Goal: Task Accomplishment & Management: Manage account settings

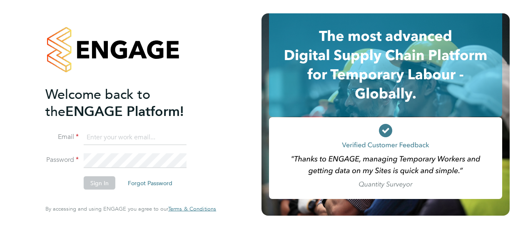
type input "olly.kitchener@vistry.co.uk"
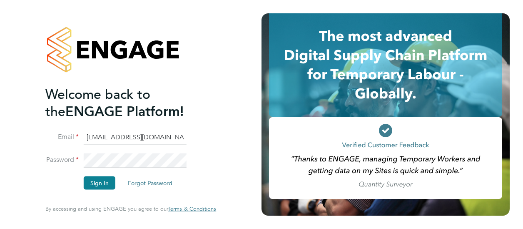
click at [108, 187] on button "Sign In" at bounding box center [100, 182] width 32 height 13
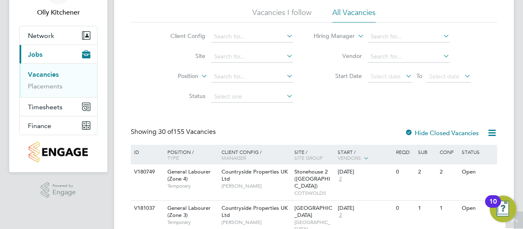
scroll to position [42, 0]
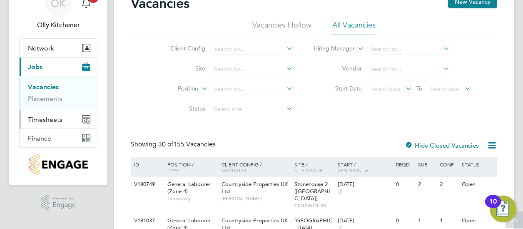
click at [46, 121] on span "Timesheets" at bounding box center [45, 119] width 35 height 8
click at [35, 119] on span "Timesheets" at bounding box center [45, 119] width 35 height 8
click at [47, 108] on link "Timesheets" at bounding box center [45, 106] width 35 height 8
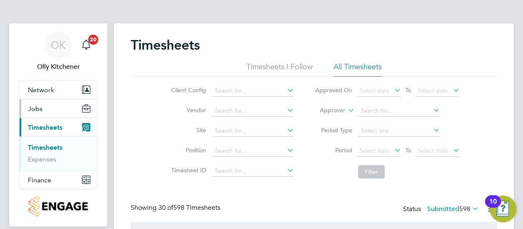
click at [43, 106] on button "Jobs" at bounding box center [58, 108] width 77 height 18
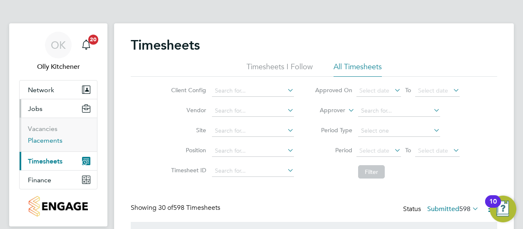
click at [41, 137] on link "Placements" at bounding box center [45, 140] width 35 height 8
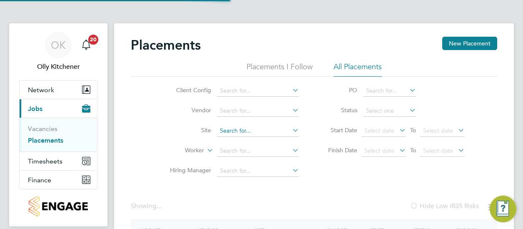
click at [232, 126] on input at bounding box center [258, 131] width 82 height 12
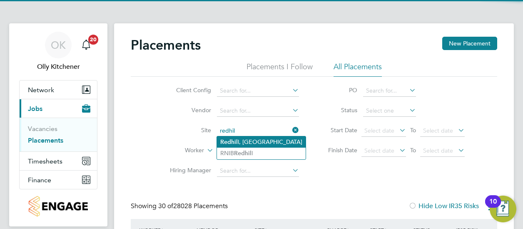
click at [239, 142] on li "Redhil l, Telford" at bounding box center [261, 141] width 89 height 11
type input "[GEOGRAPHIC_DATA], [GEOGRAPHIC_DATA]"
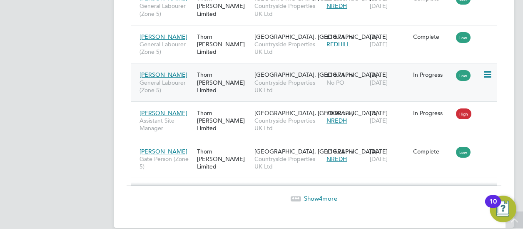
click at [155, 71] on span "[PERSON_NAME]" at bounding box center [163, 74] width 48 height 7
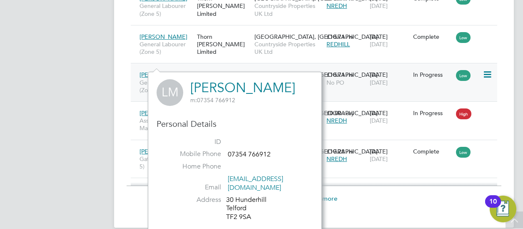
click at [491, 70] on icon at bounding box center [486, 75] width 8 height 10
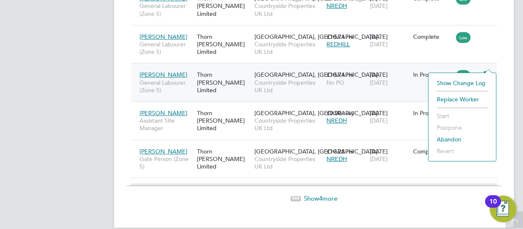
click at [462, 82] on li "Show change log" at bounding box center [461, 83] width 59 height 12
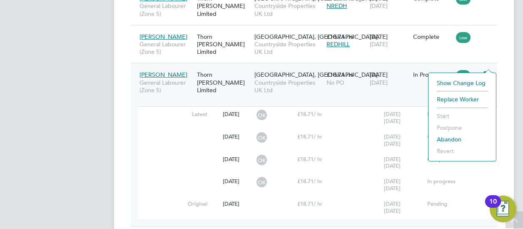
click at [261, 81] on span "Countryside Properties UK Ltd" at bounding box center [288, 86] width 68 height 15
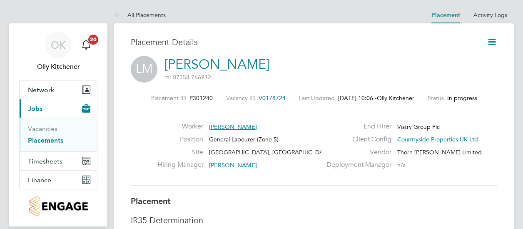
click at [491, 39] on icon at bounding box center [492, 42] width 10 height 10
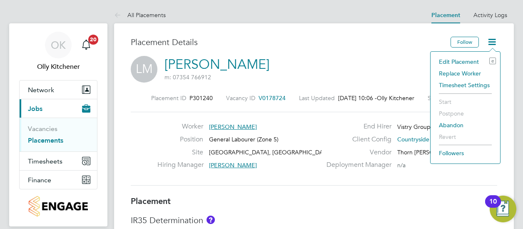
click at [459, 58] on li "Edit Placement e" at bounding box center [465, 62] width 61 height 12
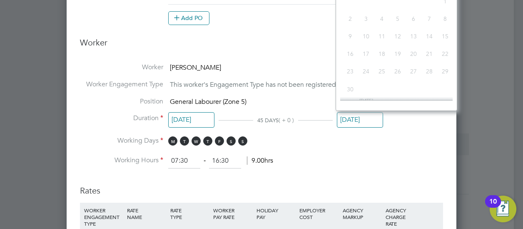
click at [372, 118] on input "[DATE]" at bounding box center [360, 119] width 46 height 15
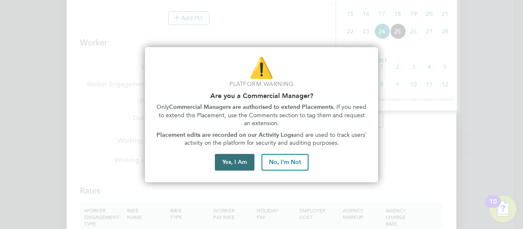
click at [245, 162] on button "Yes, I Am" at bounding box center [235, 162] width 40 height 17
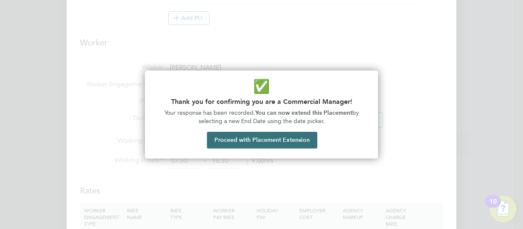
click at [276, 136] on button "Proceed with Placement Extension" at bounding box center [262, 140] width 110 height 17
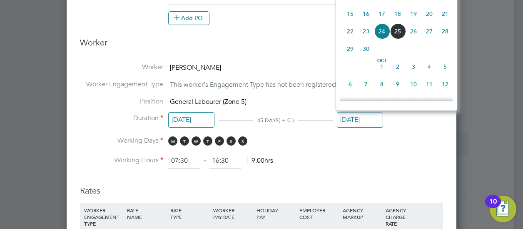
click at [431, 33] on span "27" at bounding box center [429, 31] width 16 height 16
type input "[DATE]"
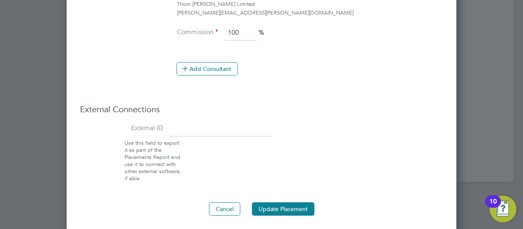
drag, startPoint x: 268, startPoint y: 204, endPoint x: 272, endPoint y: 180, distance: 23.6
click at [269, 204] on button "Update Placement" at bounding box center [283, 208] width 62 height 13
